Goal: Transaction & Acquisition: Purchase product/service

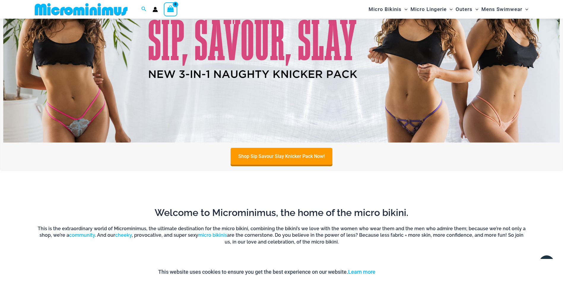
scroll to position [54, 0]
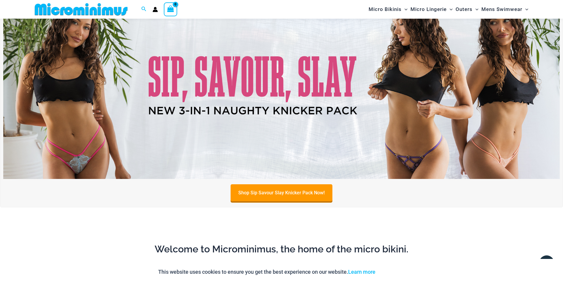
click at [347, 136] on img at bounding box center [281, 84] width 556 height 189
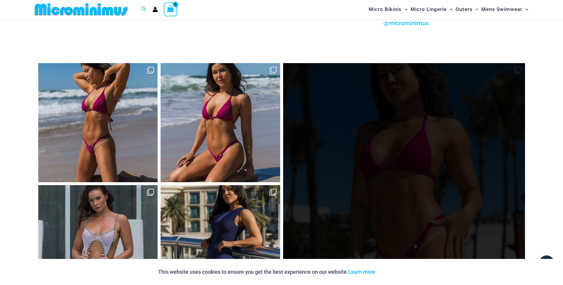
scroll to position [2442, 0]
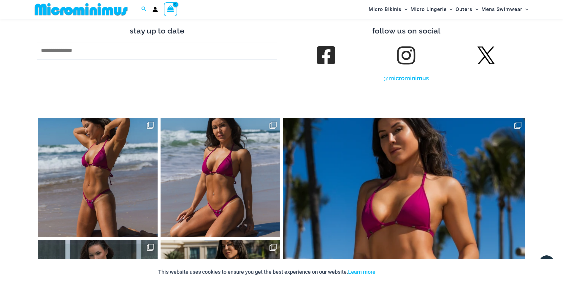
click at [406, 49] on link at bounding box center [406, 55] width 17 height 17
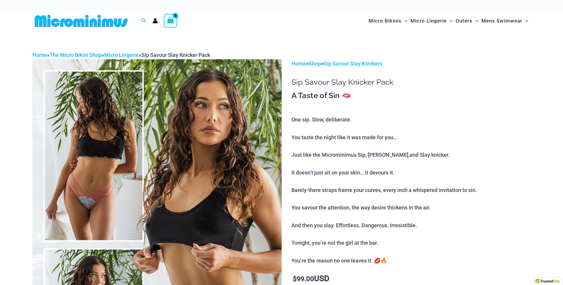
click at [134, 124] on img at bounding box center [156, 246] width 249 height 374
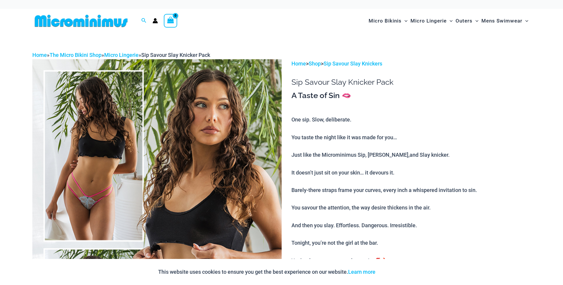
click at [190, 135] on img at bounding box center [156, 246] width 249 height 374
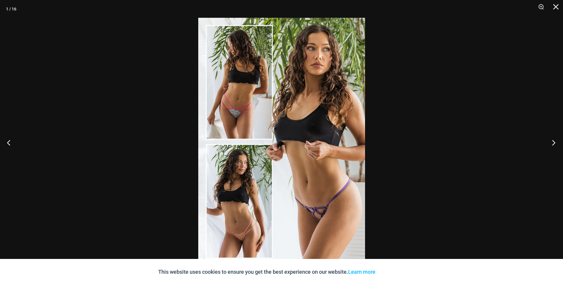
click at [554, 146] on button "Next" at bounding box center [552, 143] width 22 height 30
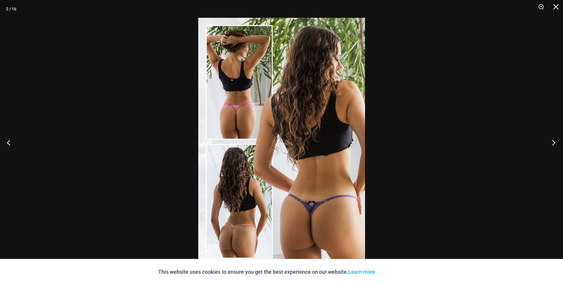
click at [553, 146] on button "Next" at bounding box center [552, 143] width 22 height 30
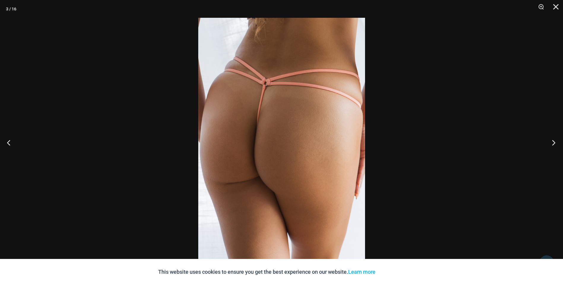
click at [552, 146] on button "Next" at bounding box center [552, 143] width 22 height 30
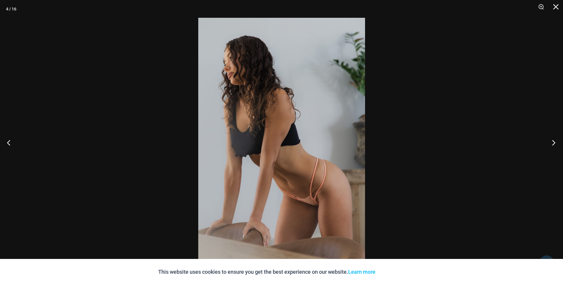
click at [552, 146] on button "Next" at bounding box center [552, 143] width 22 height 30
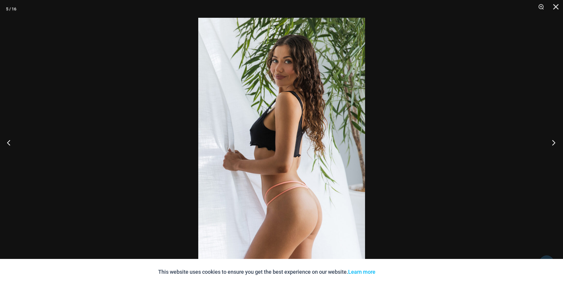
click at [552, 146] on button "Next" at bounding box center [552, 143] width 22 height 30
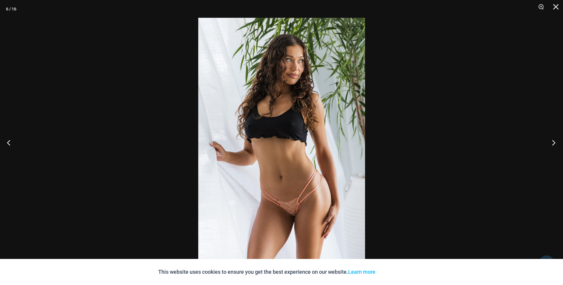
click at [552, 146] on button "Next" at bounding box center [552, 143] width 22 height 30
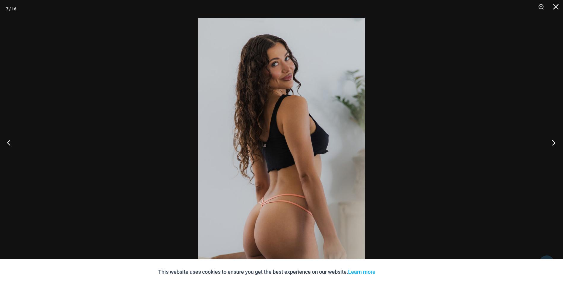
click at [550, 145] on button "Next" at bounding box center [552, 143] width 22 height 30
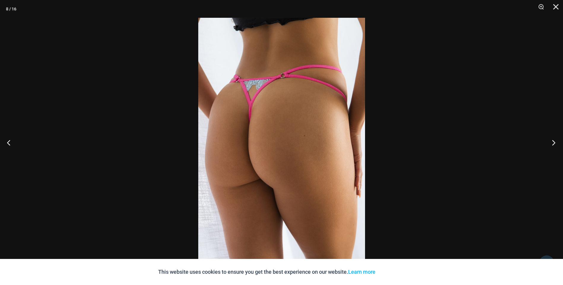
click at [549, 145] on button "Next" at bounding box center [552, 143] width 22 height 30
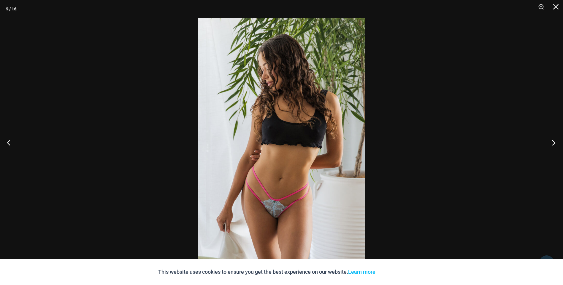
click at [548, 145] on button "Next" at bounding box center [552, 143] width 22 height 30
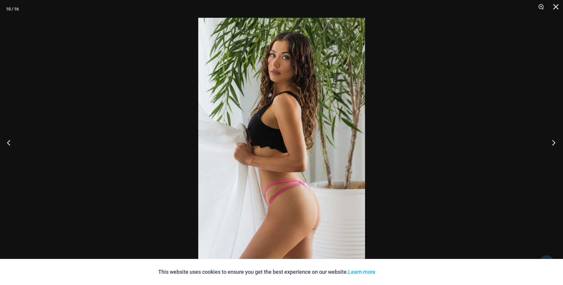
click at [548, 145] on button "Next" at bounding box center [552, 143] width 22 height 30
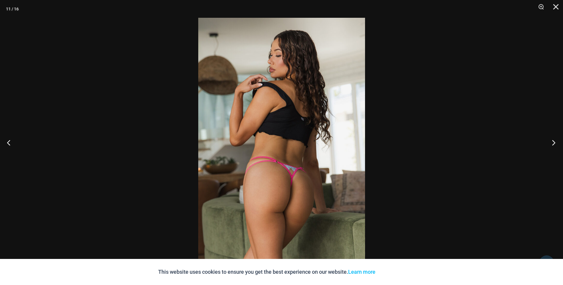
click at [547, 145] on button "Next" at bounding box center [552, 143] width 22 height 30
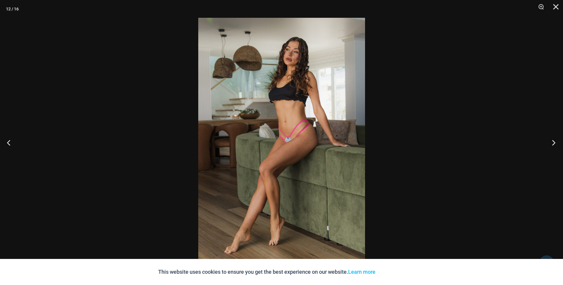
click at [546, 144] on button "Next" at bounding box center [552, 143] width 22 height 30
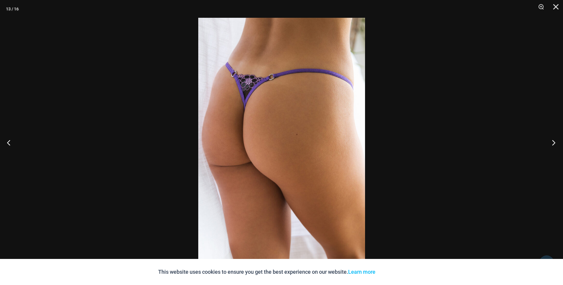
click at [544, 144] on button "Next" at bounding box center [552, 143] width 22 height 30
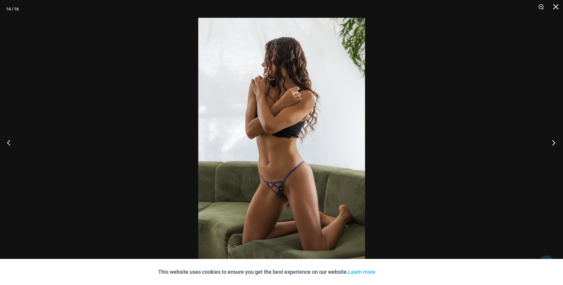
click at [544, 144] on button "Next" at bounding box center [552, 143] width 22 height 30
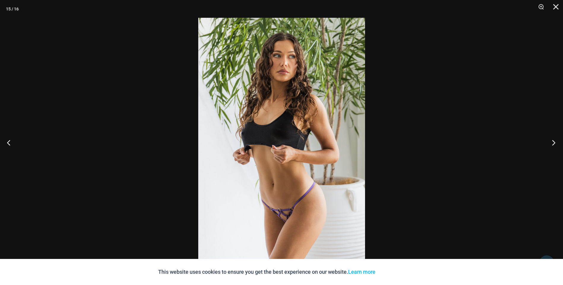
click at [543, 143] on button "Next" at bounding box center [552, 143] width 22 height 30
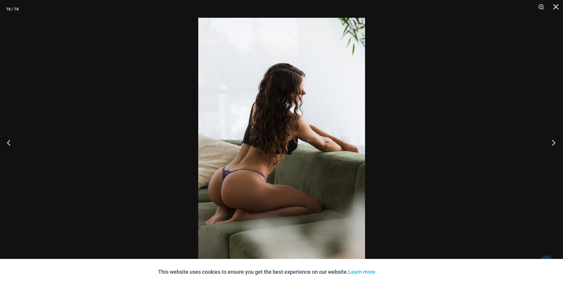
click at [543, 143] on button "Next" at bounding box center [552, 143] width 22 height 30
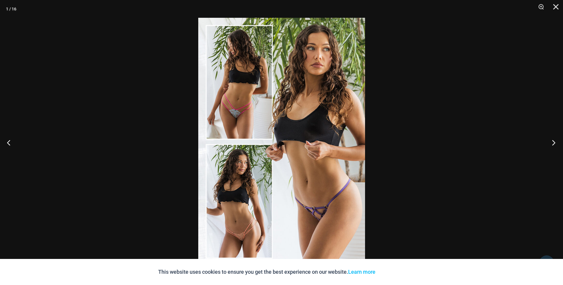
click at [543, 143] on button "Next" at bounding box center [552, 143] width 22 height 30
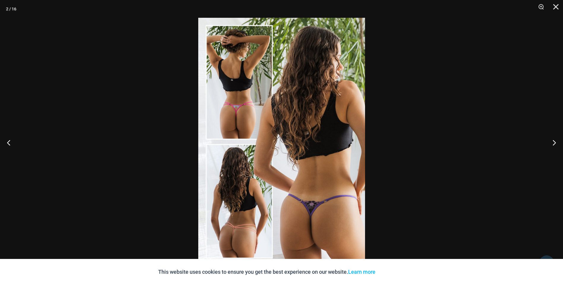
click at [435, 143] on div at bounding box center [281, 142] width 563 height 285
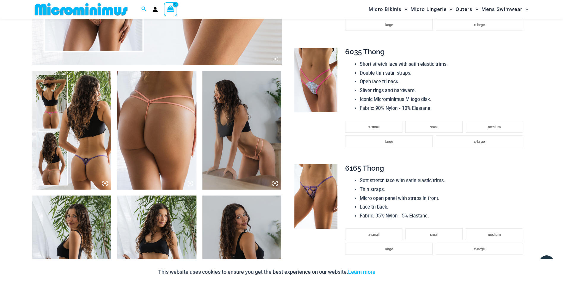
scroll to position [385, 0]
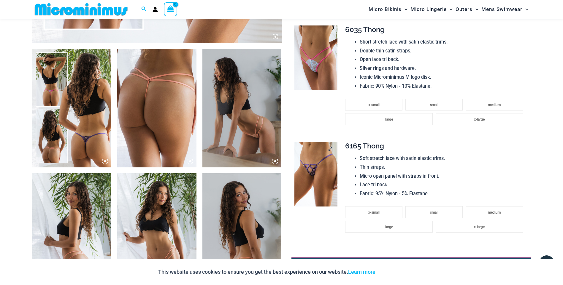
click at [312, 150] on img at bounding box center [315, 174] width 43 height 65
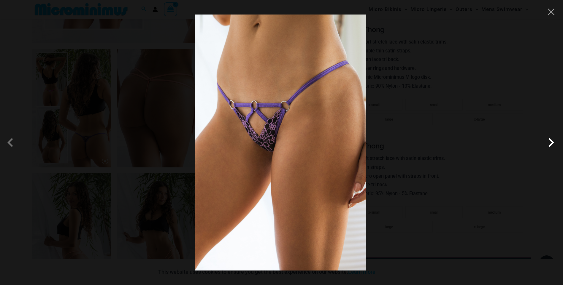
click at [550, 147] on span at bounding box center [551, 143] width 18 height 18
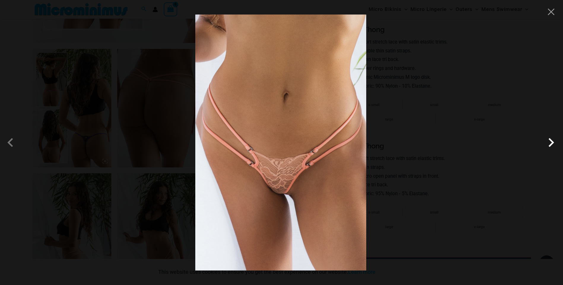
click at [550, 147] on span at bounding box center [551, 143] width 18 height 18
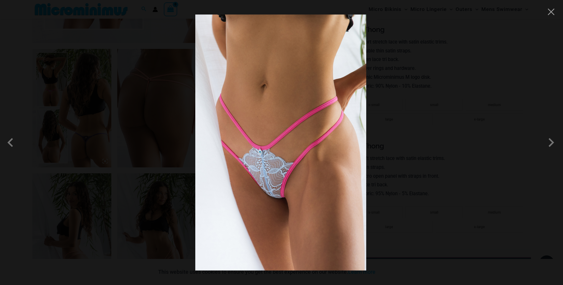
click at [525, 150] on div at bounding box center [281, 142] width 563 height 285
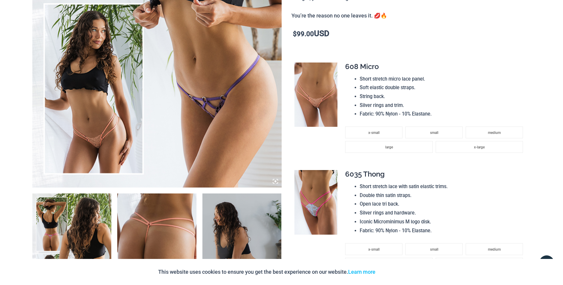
scroll to position [0, 0]
